Goal: Task Accomplishment & Management: Use online tool/utility

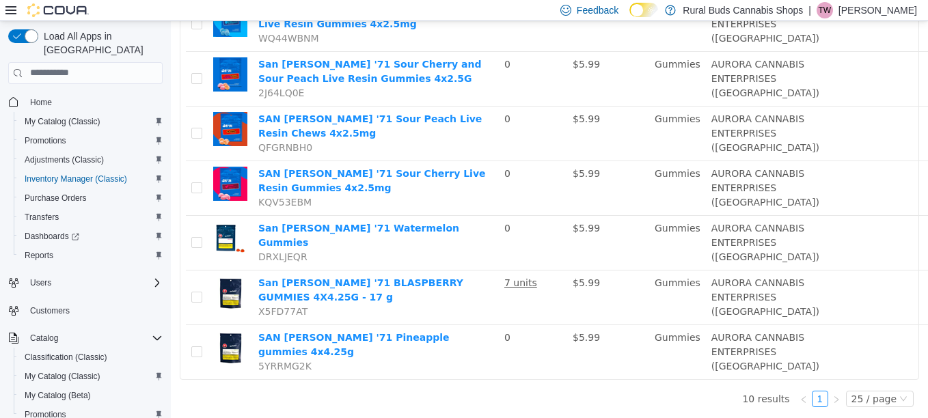
scroll to position [410, 0]
click at [41, 116] on span "My Catalog (Classic)" at bounding box center [63, 121] width 76 height 11
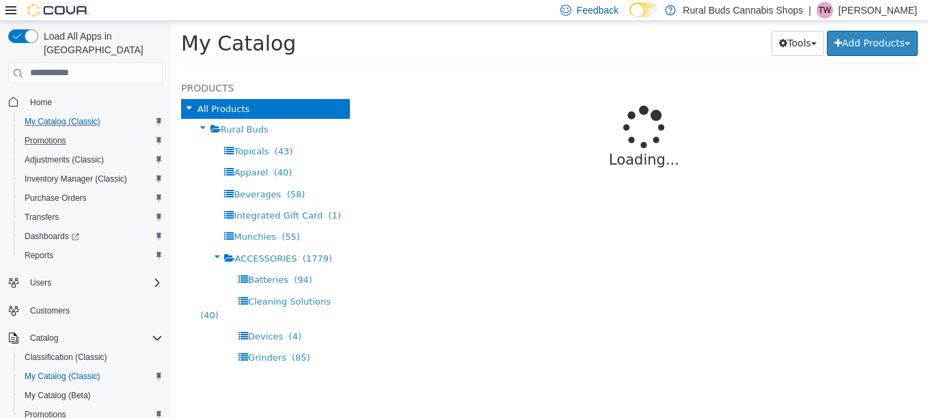
select select "**********"
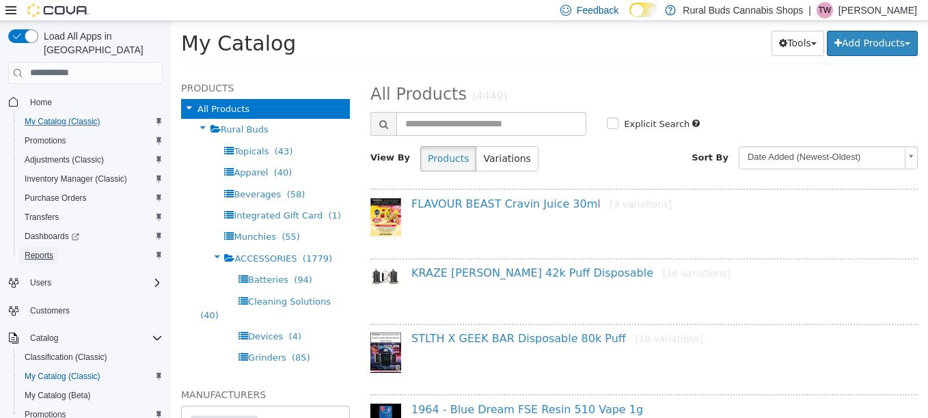
click at [37, 250] on span "Reports" at bounding box center [39, 255] width 29 height 11
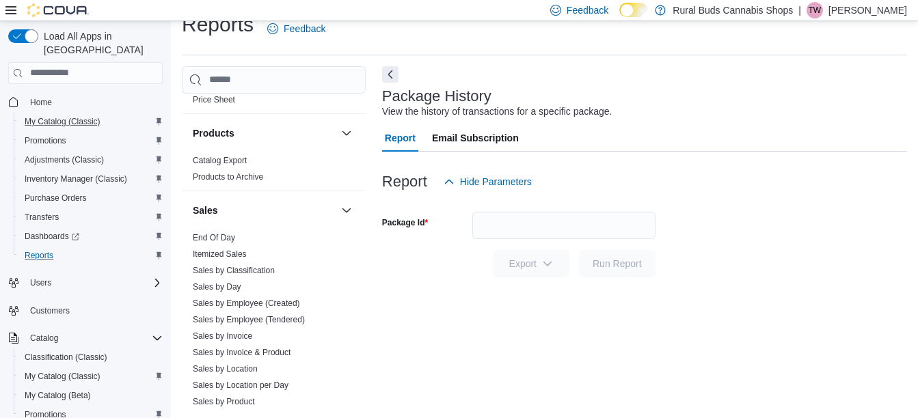
scroll to position [1094, 0]
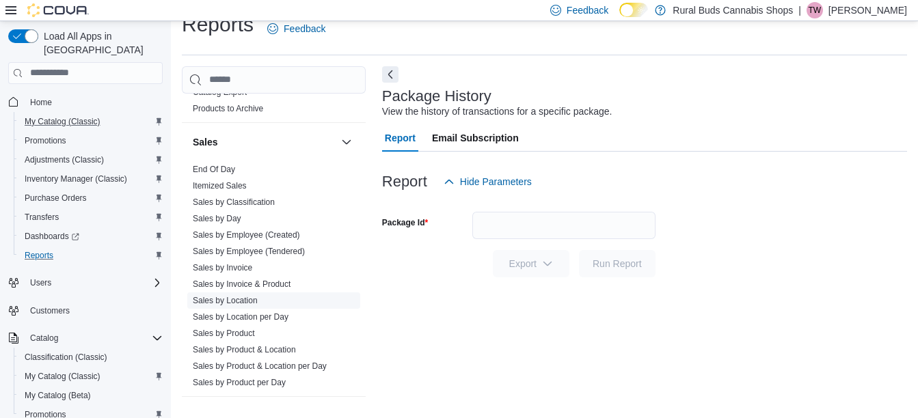
click at [241, 296] on link "Sales by Location" at bounding box center [225, 301] width 65 height 10
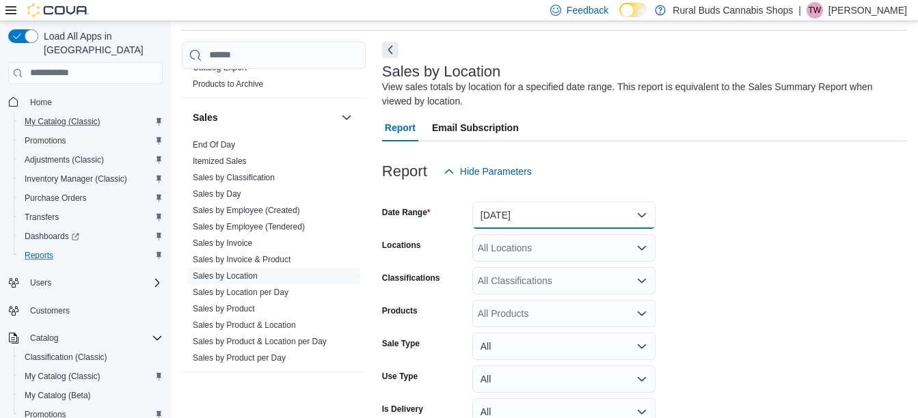
click at [570, 213] on button "[DATE]" at bounding box center [563, 215] width 183 height 27
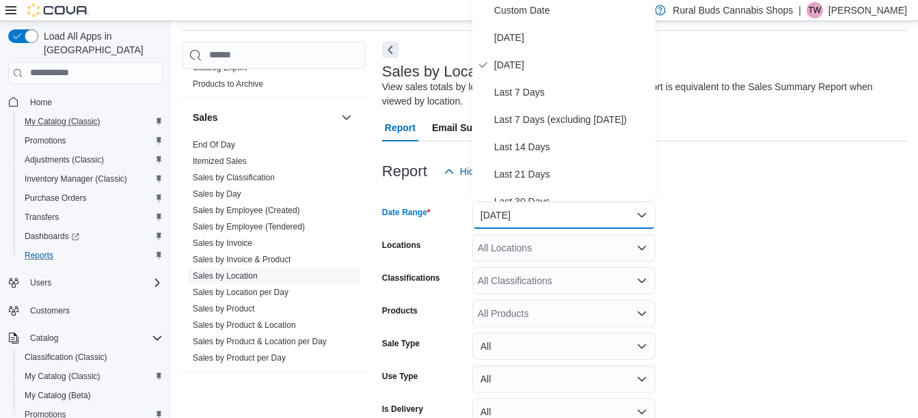
scroll to position [42, 0]
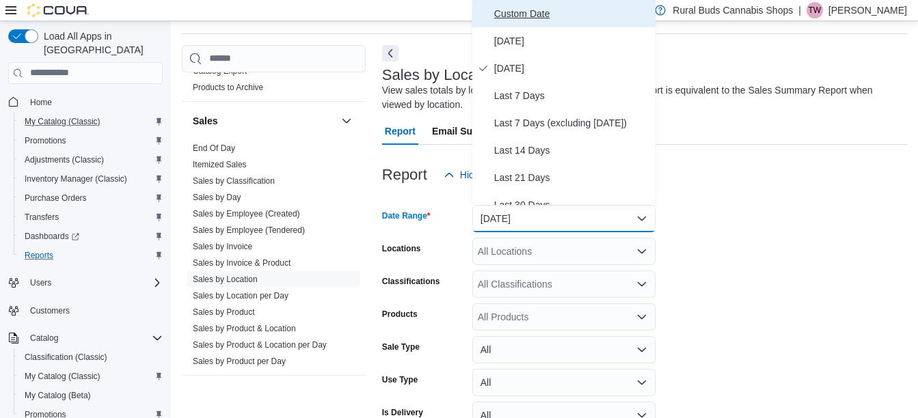
click at [504, 26] on button "Custom Date" at bounding box center [563, 13] width 183 height 27
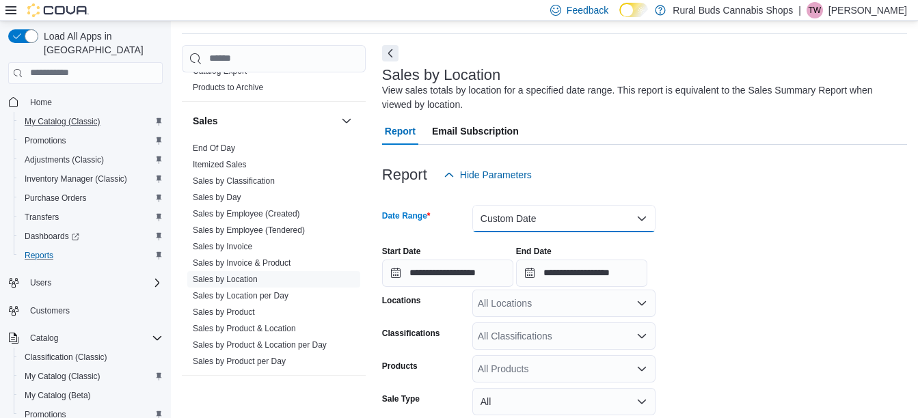
click at [551, 221] on button "Custom Date" at bounding box center [563, 218] width 183 height 27
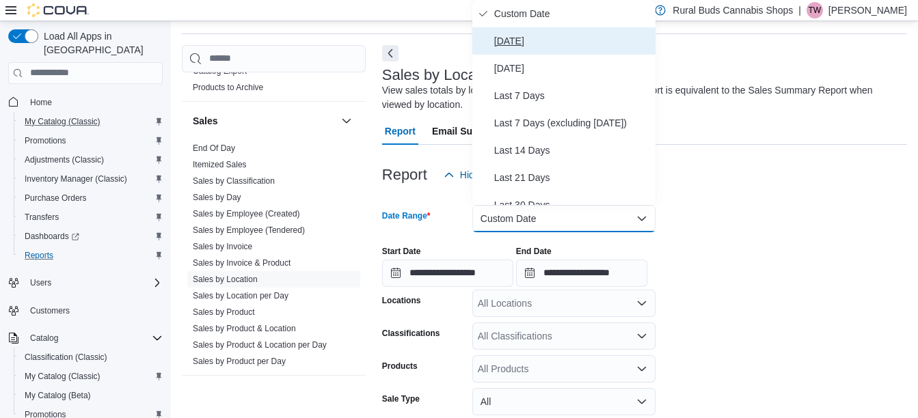
click at [523, 37] on span "[DATE]" at bounding box center [572, 41] width 156 height 16
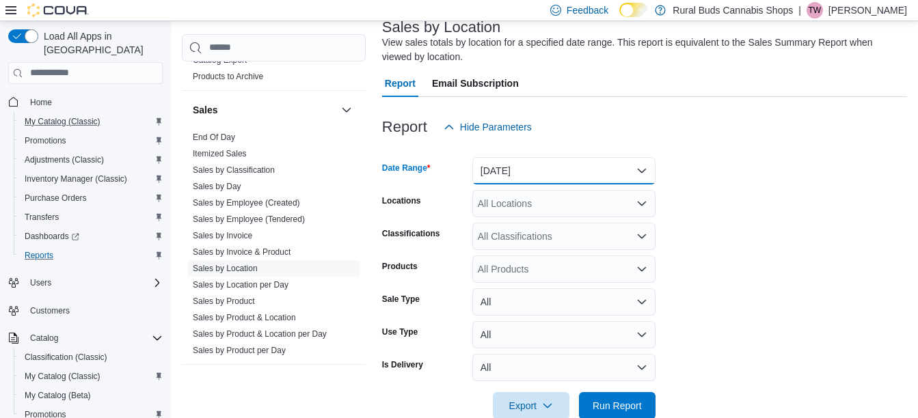
scroll to position [119, 0]
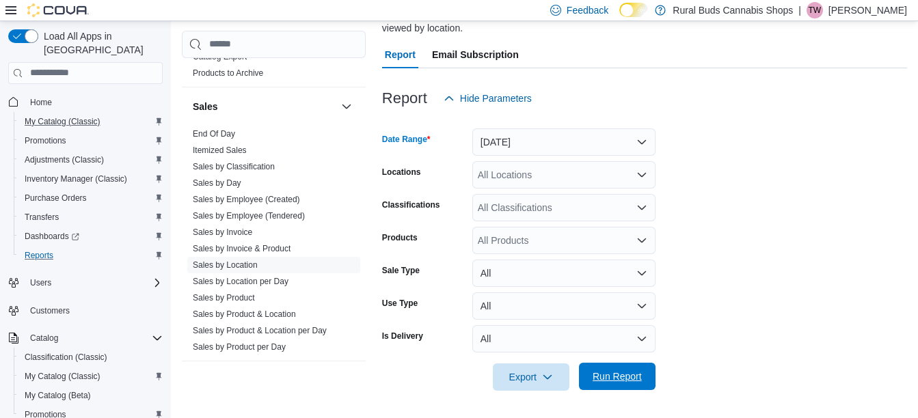
click at [642, 383] on span "Run Report" at bounding box center [617, 376] width 60 height 27
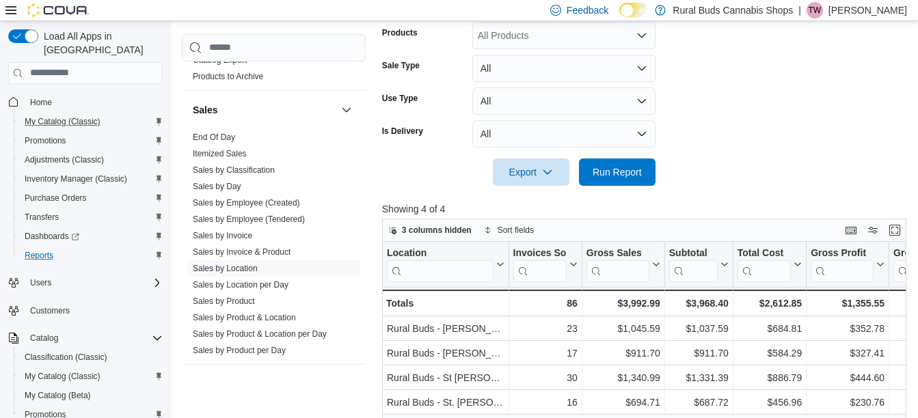
scroll to position [392, 0]
